Goal: Communication & Community: Ask a question

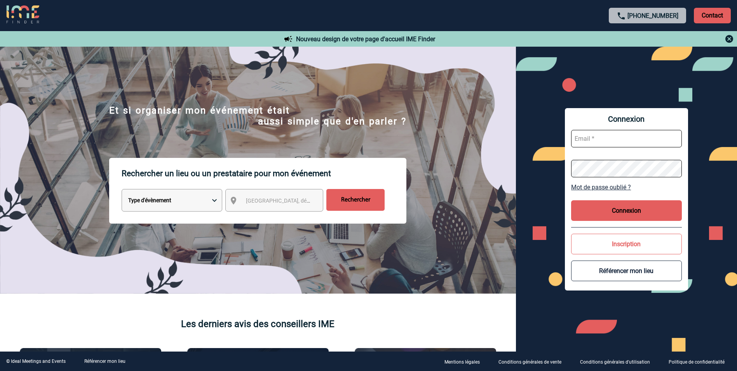
click at [599, 141] on input "text" at bounding box center [626, 138] width 111 height 17
type input "cwantiez@bouyguestelecom.fr"
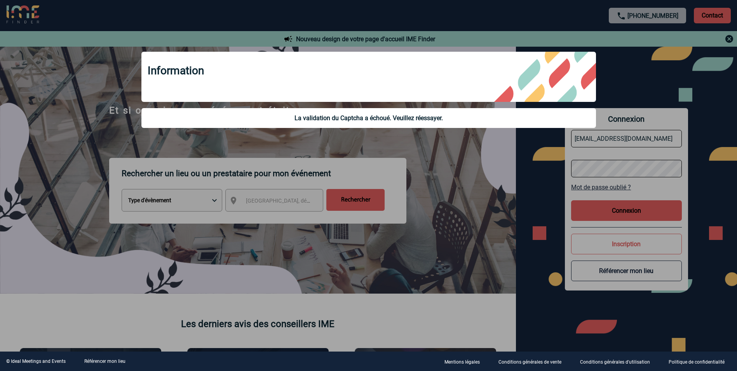
click at [630, 167] on div at bounding box center [368, 185] width 737 height 371
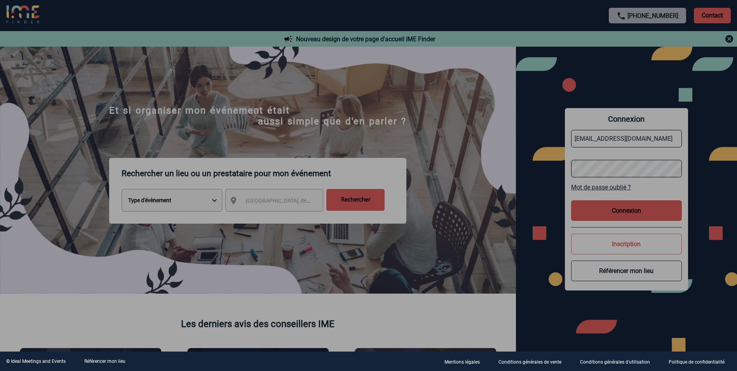
click at [615, 165] on div at bounding box center [368, 185] width 737 height 371
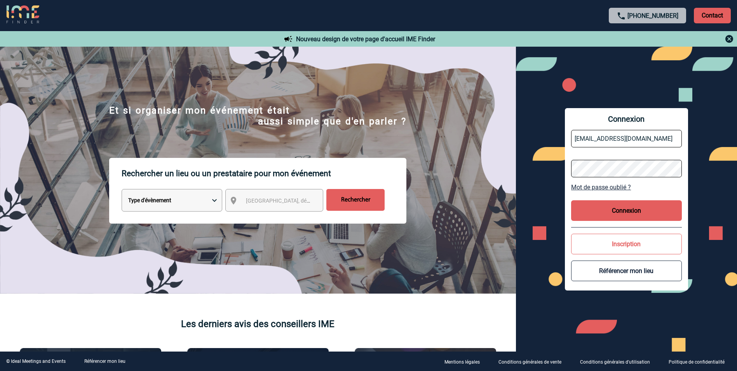
click at [532, 166] on div "Connexion cwantiez@bouyguestelecom.fr Mot de passe oublié ? Connexion Inscripti…" at bounding box center [626, 199] width 221 height 305
click at [628, 208] on button "Connexion" at bounding box center [626, 210] width 111 height 21
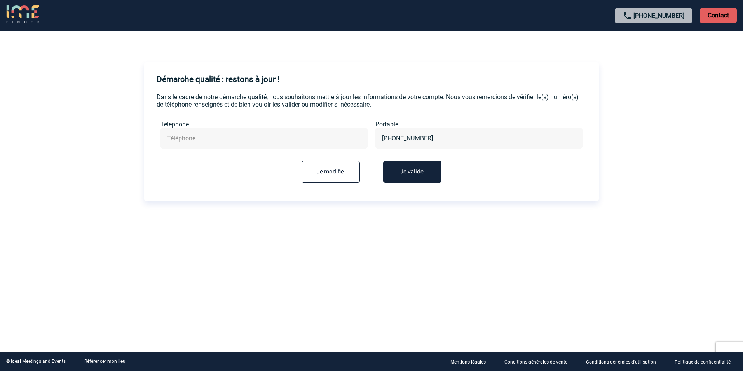
click at [396, 177] on button "Je valide" at bounding box center [412, 172] width 58 height 22
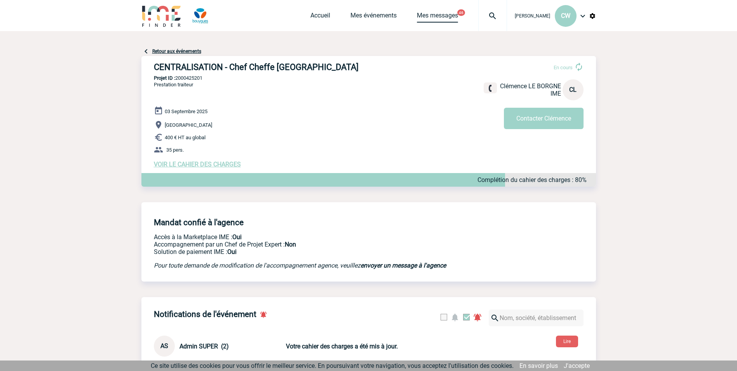
click at [439, 17] on link "Mes messages" at bounding box center [437, 17] width 41 height 11
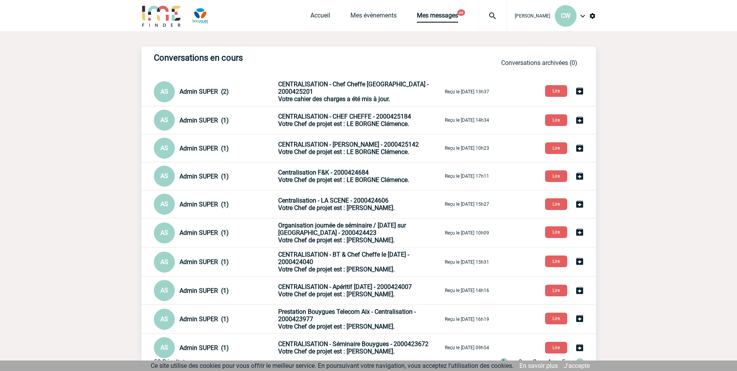
click at [363, 95] on span "Votre cahier des charges a été mis à jour." at bounding box center [334, 98] width 112 height 7
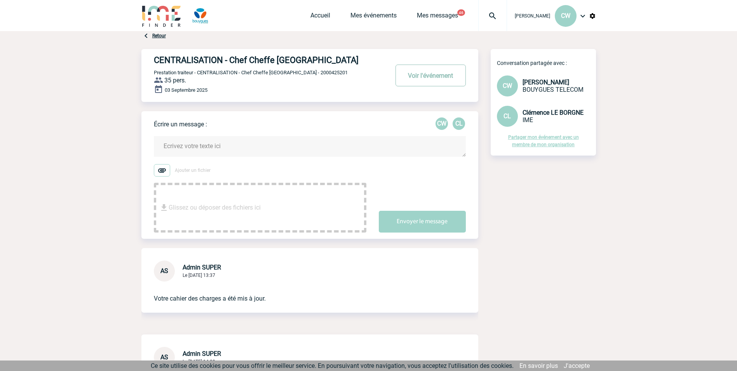
click at [441, 76] on button "Voir l'événement" at bounding box center [431, 76] width 70 height 22
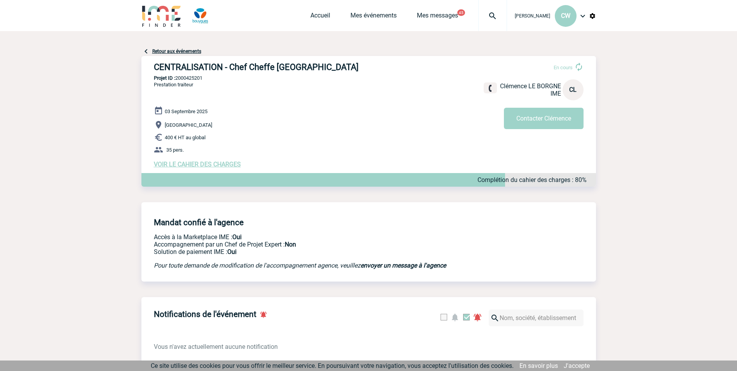
click at [192, 164] on span "VOIR LE CAHIER DES CHARGES" at bounding box center [197, 163] width 87 height 7
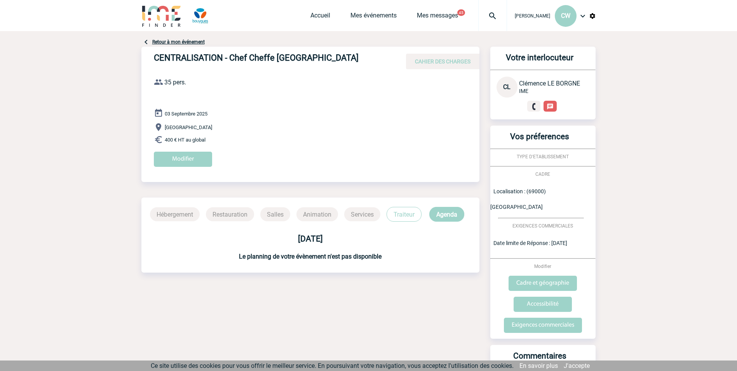
click at [185, 42] on link "Retour à mon événement" at bounding box center [178, 41] width 52 height 5
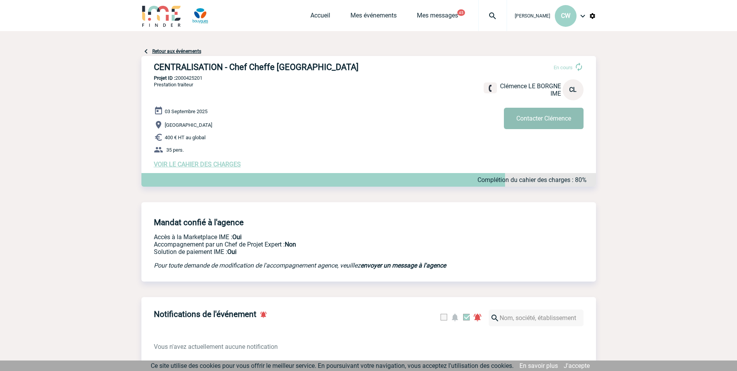
click at [555, 117] on button "Contacter Clémence" at bounding box center [544, 118] width 80 height 21
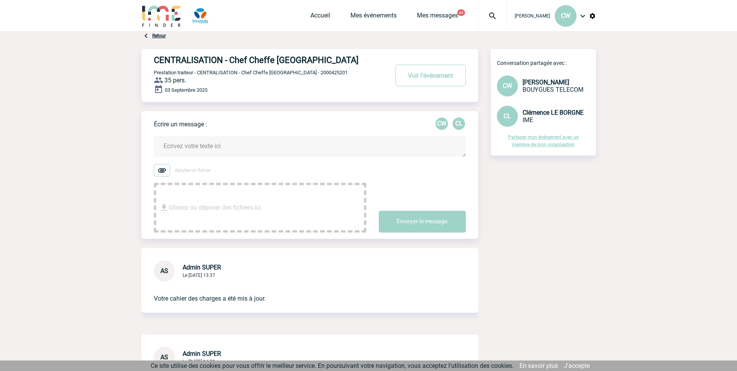
click at [291, 146] on textarea at bounding box center [310, 146] width 312 height 21
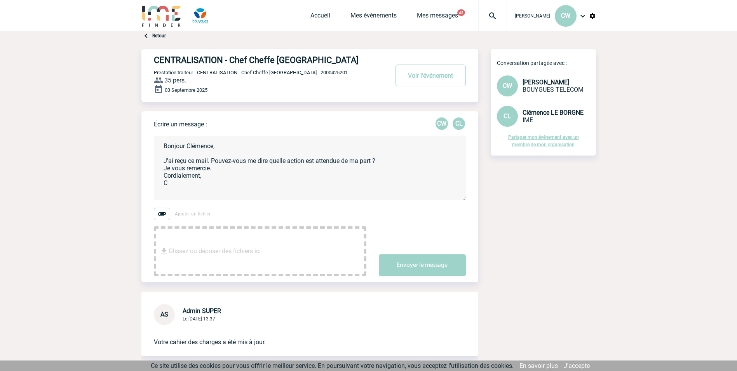
type textarea "Bonjour Clémence, J'ai reçu ce mail. Pouvez-vous me dire quelle action est atte…"
click at [233, 180] on textarea "Bonjour Clémence, J'ai reçu ce mail. Pouvez-vous me dire quelle action est atte…" at bounding box center [310, 168] width 312 height 64
type textarea "Bonjour Clémence, J'ai reçu ce mail. Pouvez-vous me dire quelle action est atte…"
click at [408, 268] on button "Envoyer le message" at bounding box center [422, 265] width 87 height 22
